Goal: Information Seeking & Learning: Learn about a topic

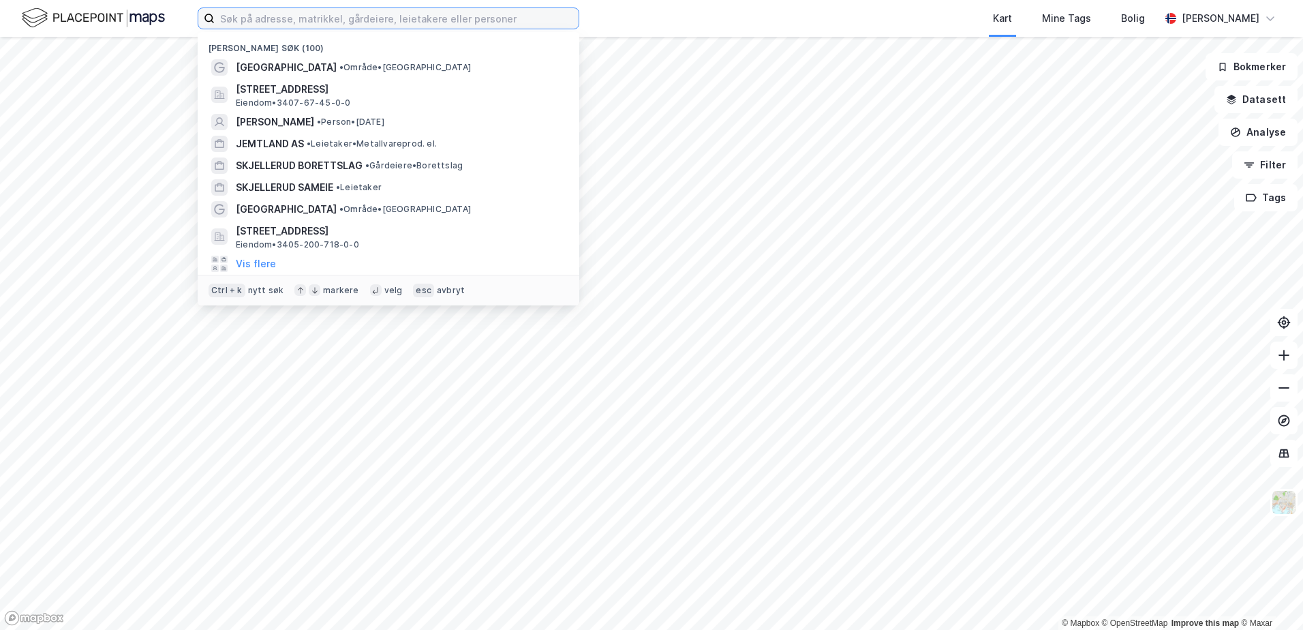
drag, startPoint x: 348, startPoint y: 22, endPoint x: 333, endPoint y: 14, distance: 18.0
click at [346, 19] on input at bounding box center [397, 18] width 364 height 20
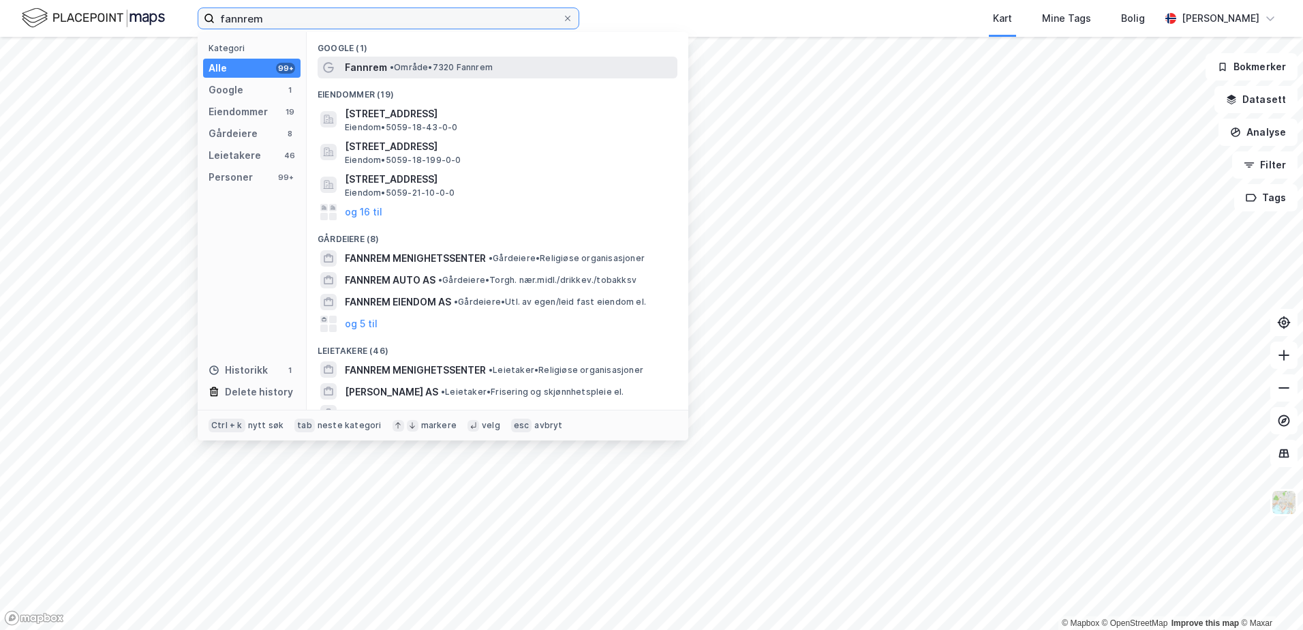
type input "fannrem"
click at [361, 71] on span "Fannrem" at bounding box center [366, 67] width 42 height 16
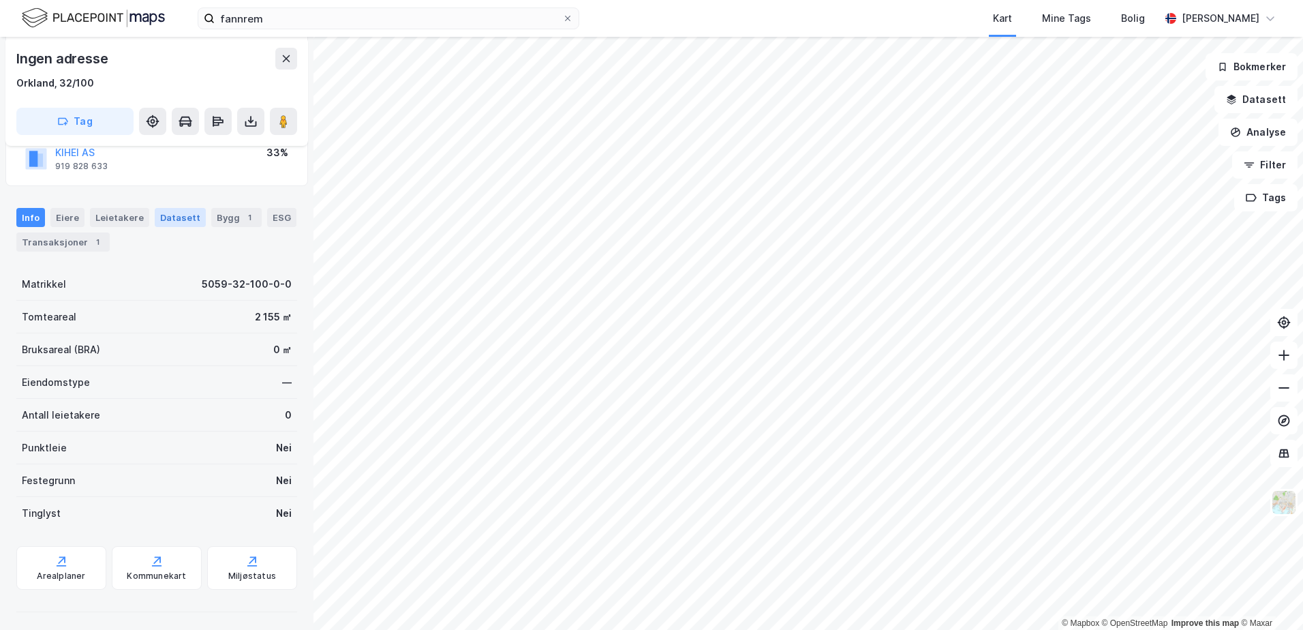
scroll to position [194, 0]
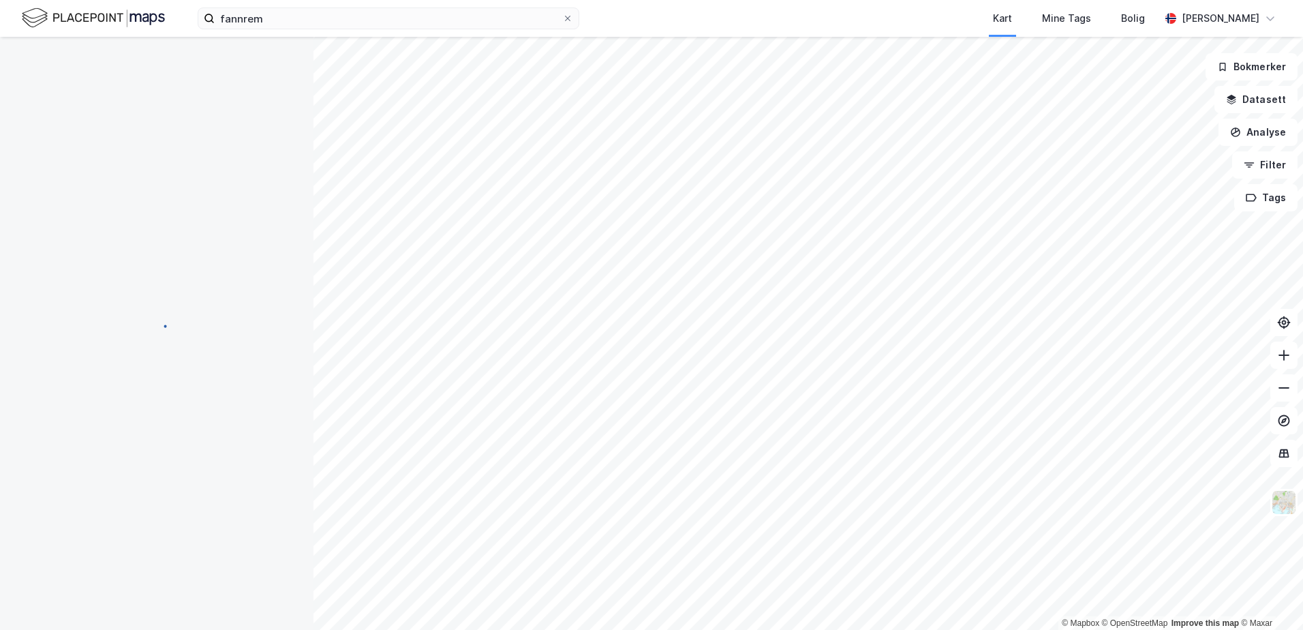
scroll to position [194, 0]
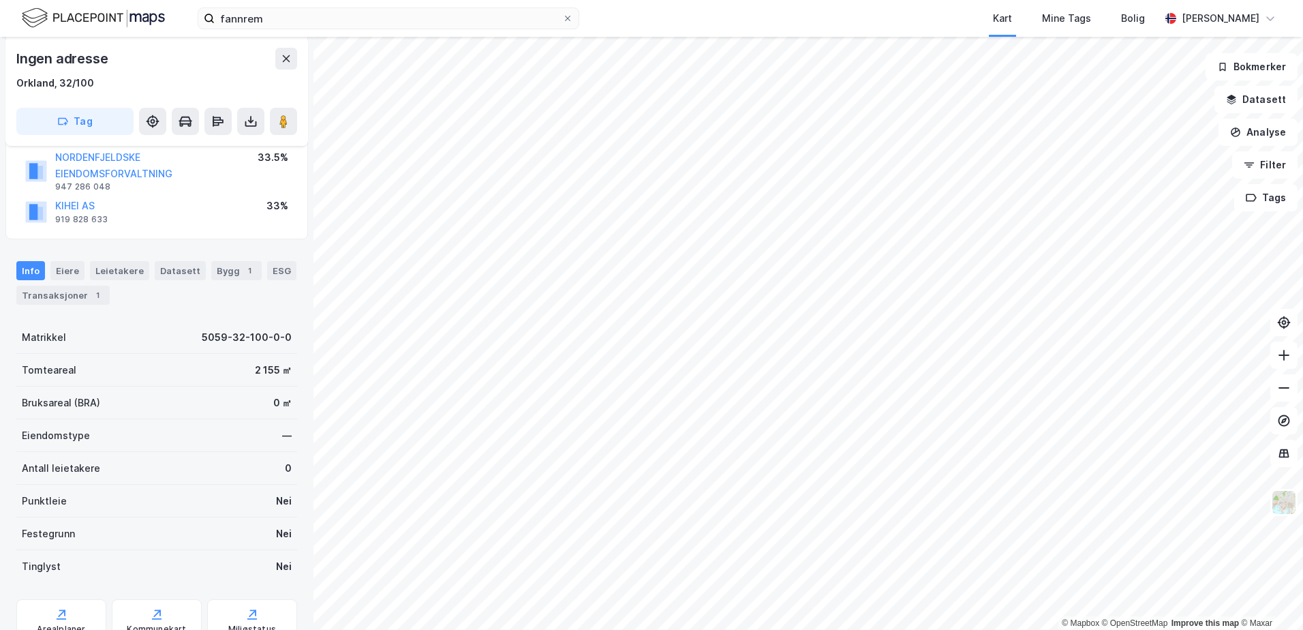
scroll to position [194, 0]
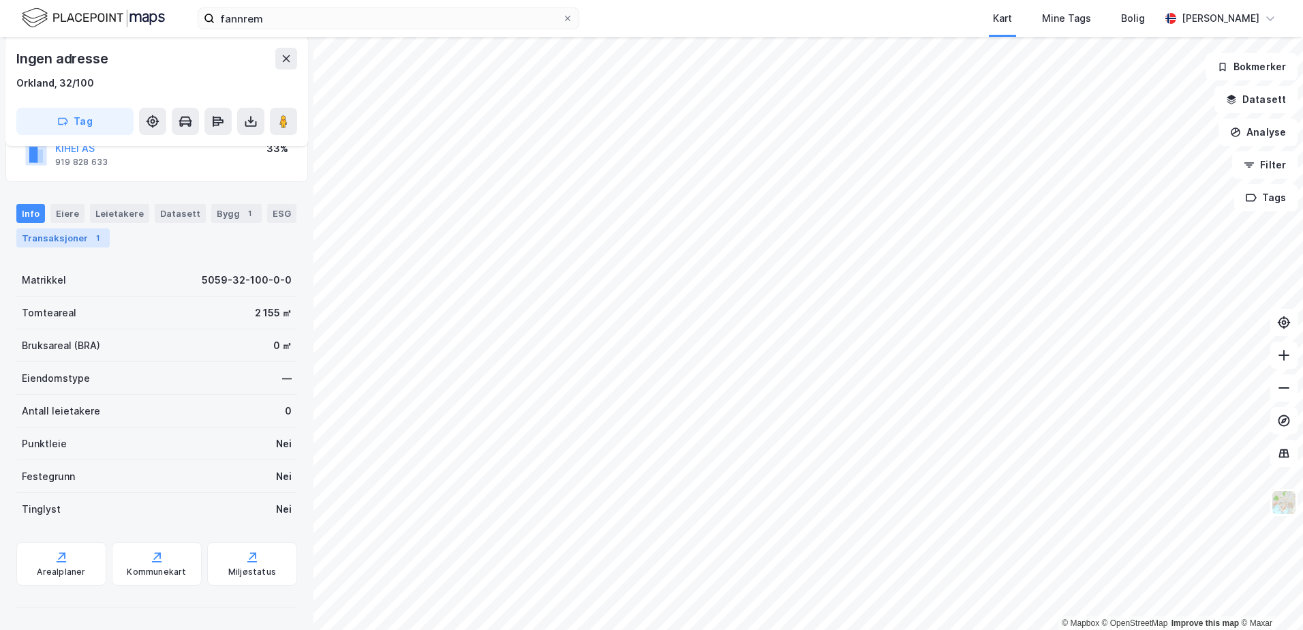
click at [82, 232] on div "Transaksjoner 1" at bounding box center [62, 237] width 93 height 19
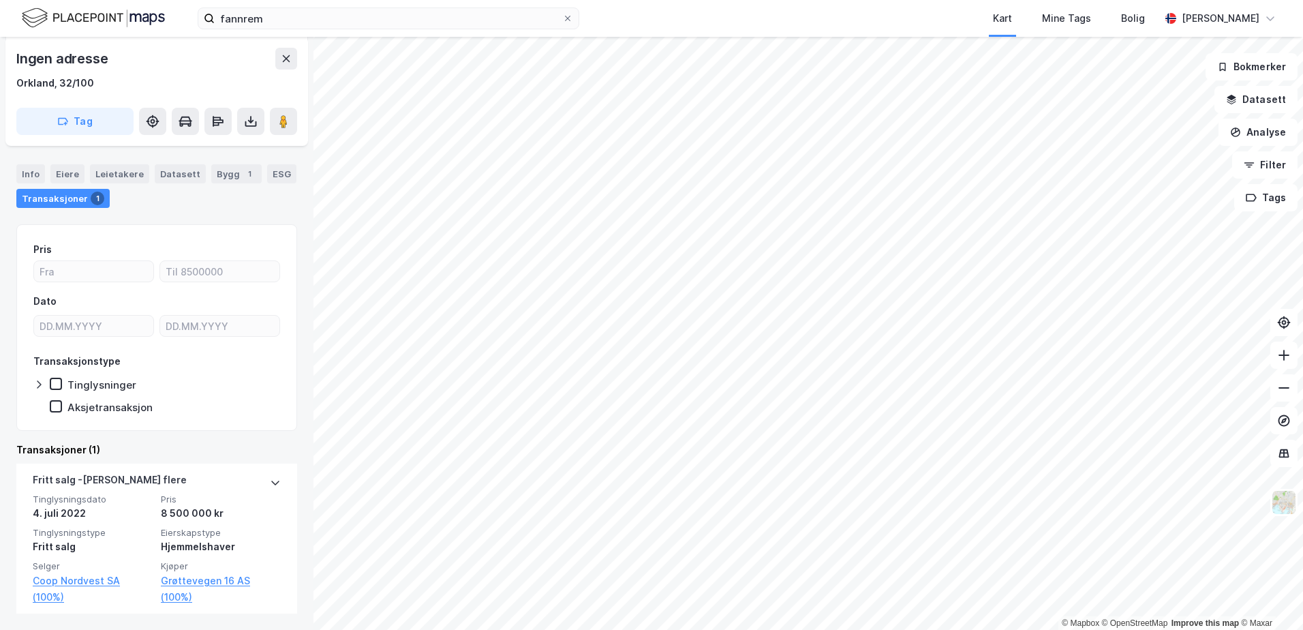
scroll to position [29, 0]
